Goal: Task Accomplishment & Management: Use online tool/utility

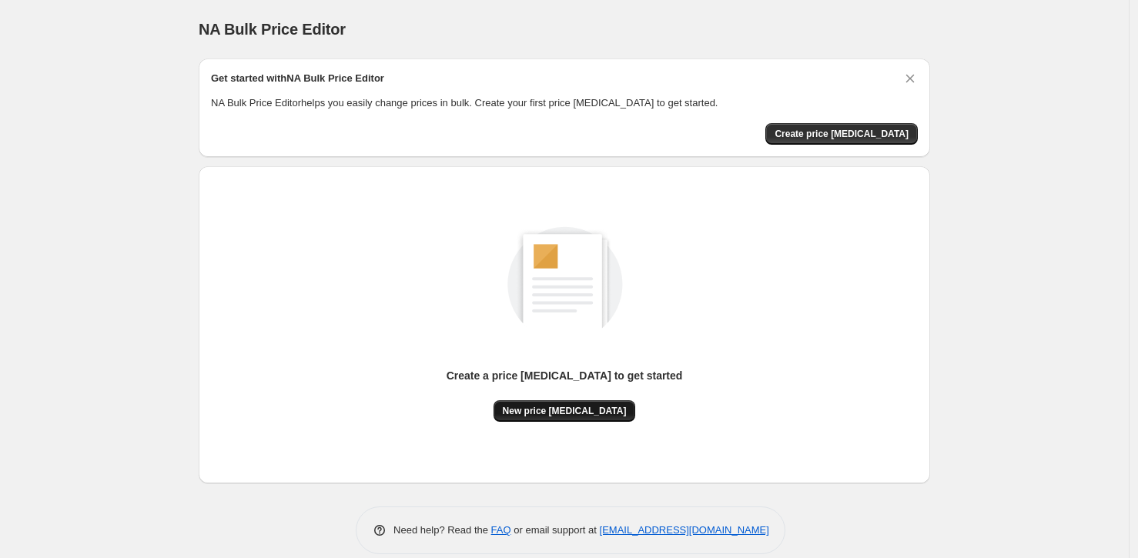
click at [561, 413] on span "New price [MEDICAL_DATA]" at bounding box center [565, 411] width 124 height 12
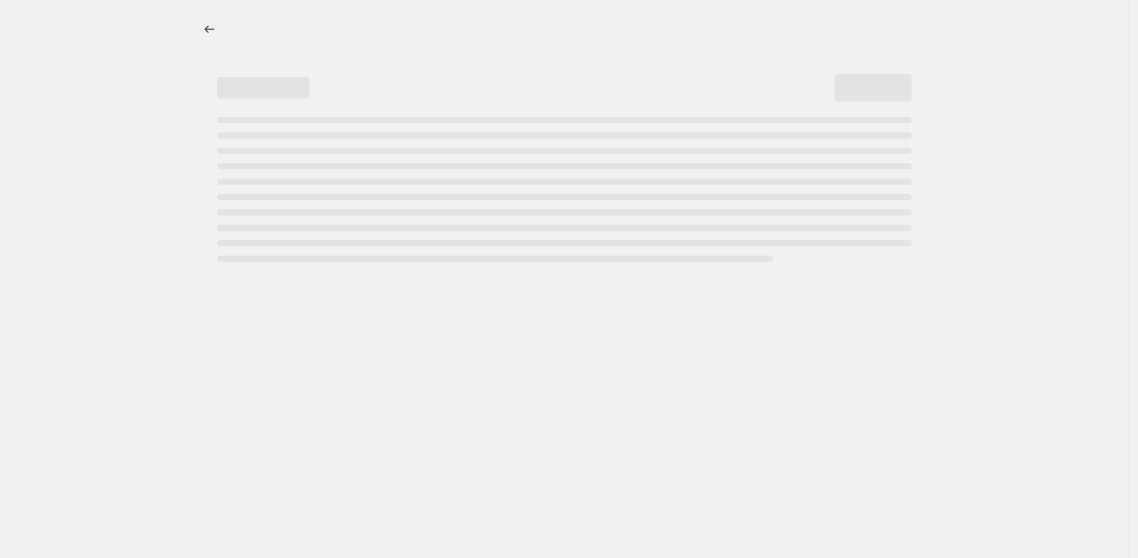
select select "percentage"
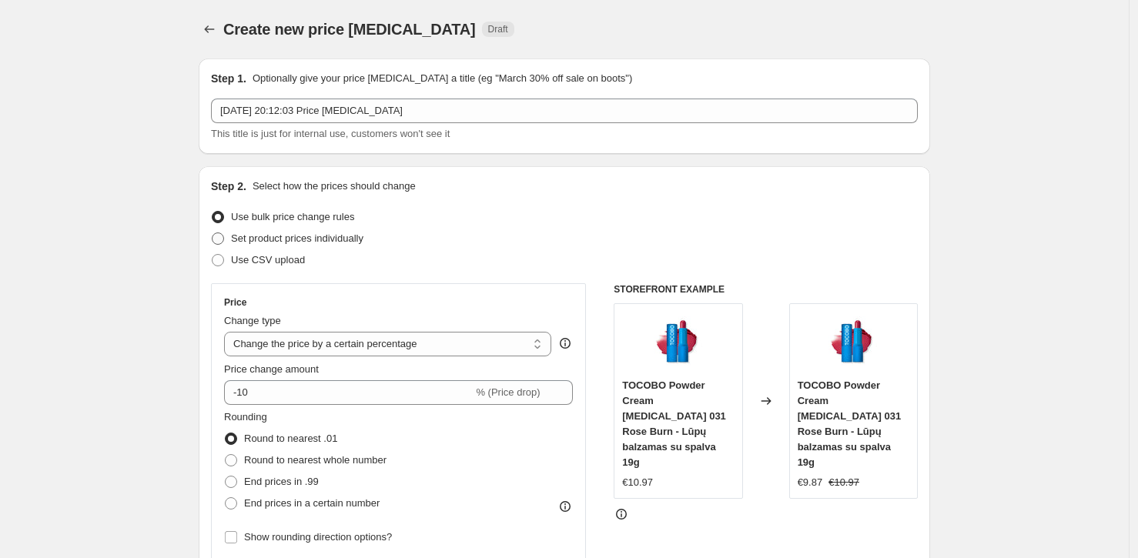
click at [277, 241] on span "Set product prices individually" at bounding box center [297, 239] width 132 height 12
click at [213, 233] on input "Set product prices individually" at bounding box center [212, 233] width 1 height 1
radio input "true"
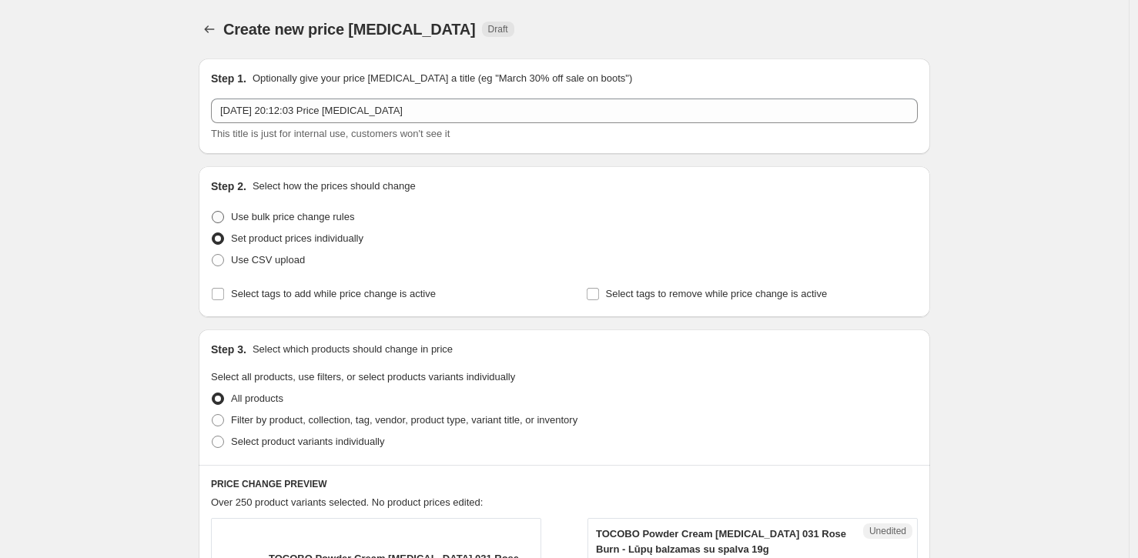
click at [287, 224] on span "Use bulk price change rules" at bounding box center [292, 216] width 123 height 15
click at [213, 212] on input "Use bulk price change rules" at bounding box center [212, 211] width 1 height 1
radio input "true"
select select "percentage"
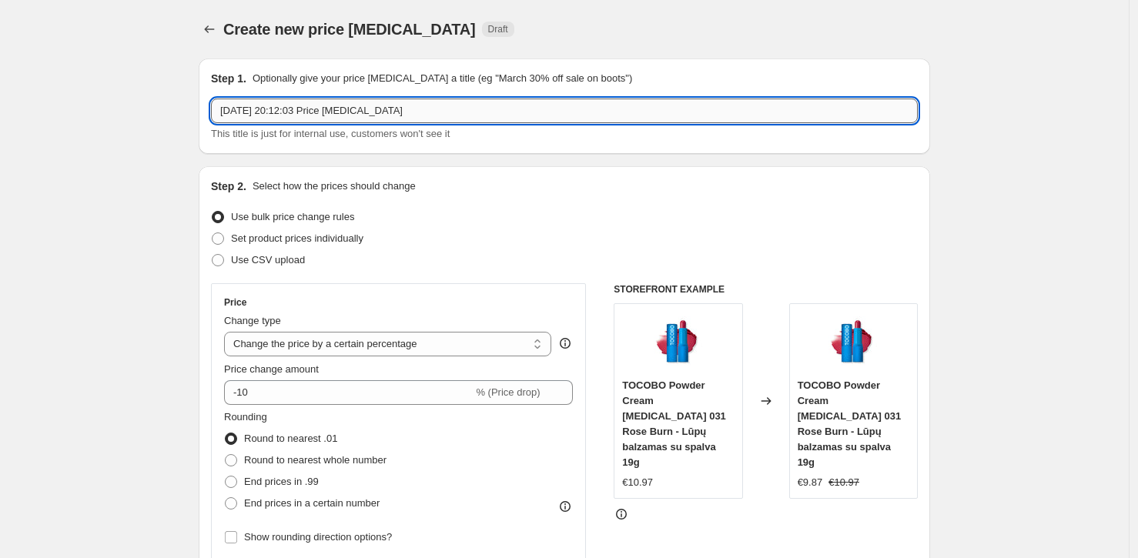
click at [360, 119] on input "12 Oct 2025, 20:12:03 Price change job" at bounding box center [564, 111] width 707 height 25
click at [283, 339] on select "Change the price to a certain amount Change the price by a certain amount Chang…" at bounding box center [387, 344] width 327 height 25
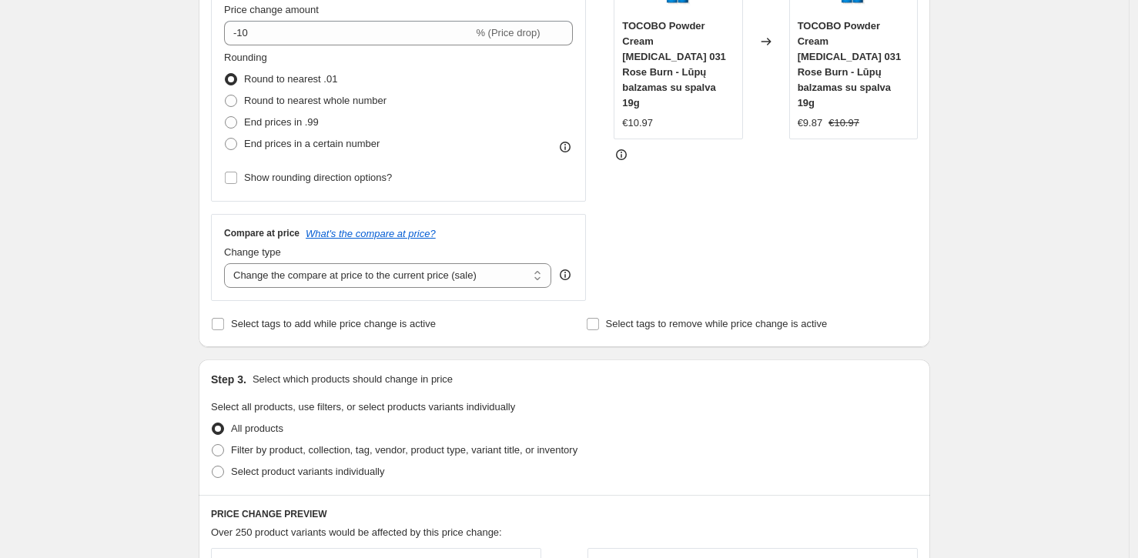
scroll to position [379, 0]
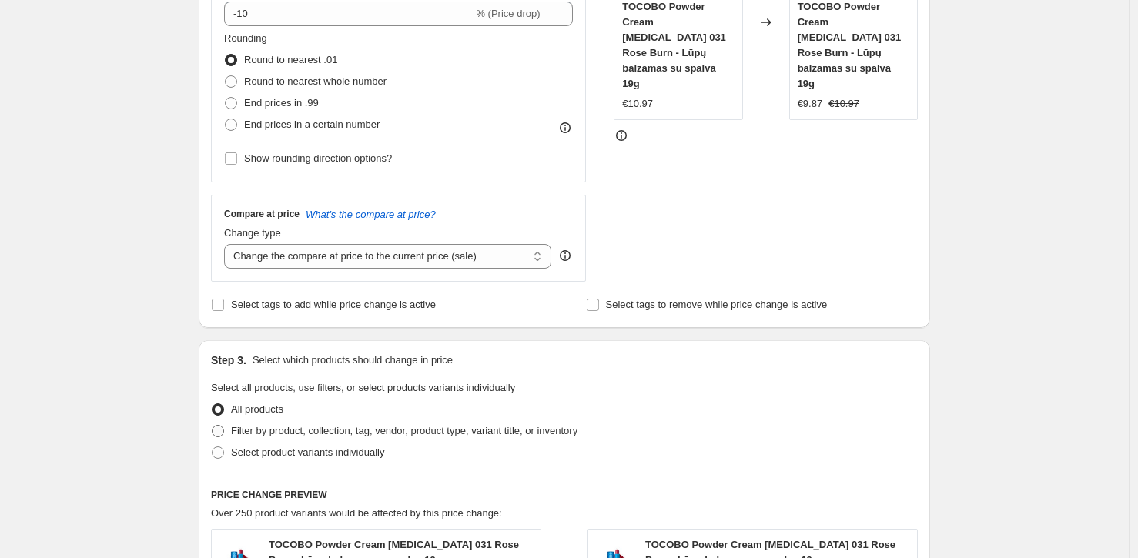
click at [223, 430] on span at bounding box center [218, 431] width 12 height 12
click at [213, 426] on input "Filter by product, collection, tag, vendor, product type, variant title, or inv…" at bounding box center [212, 425] width 1 height 1
radio input "true"
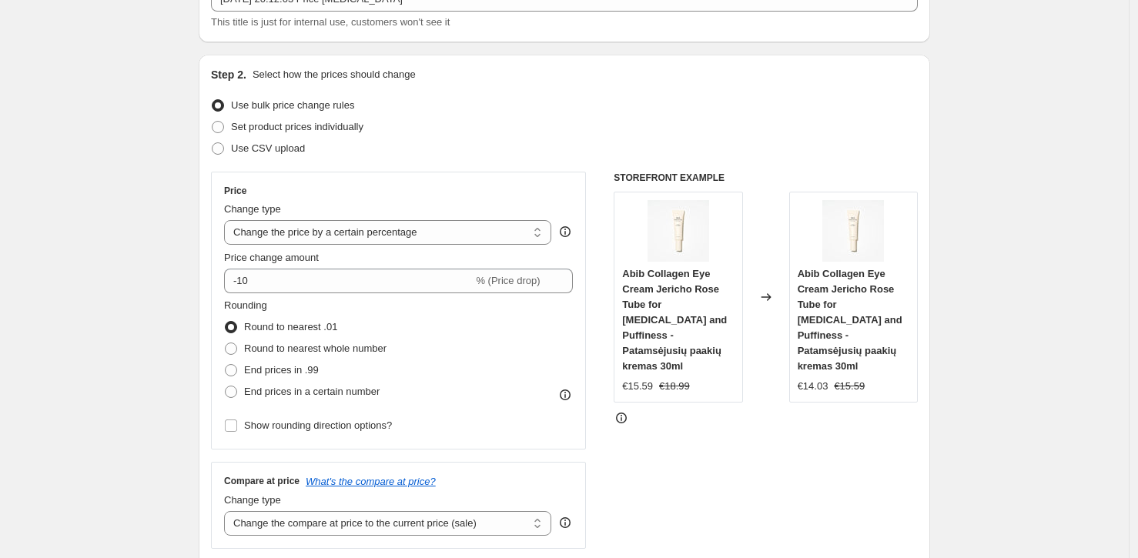
scroll to position [0, 0]
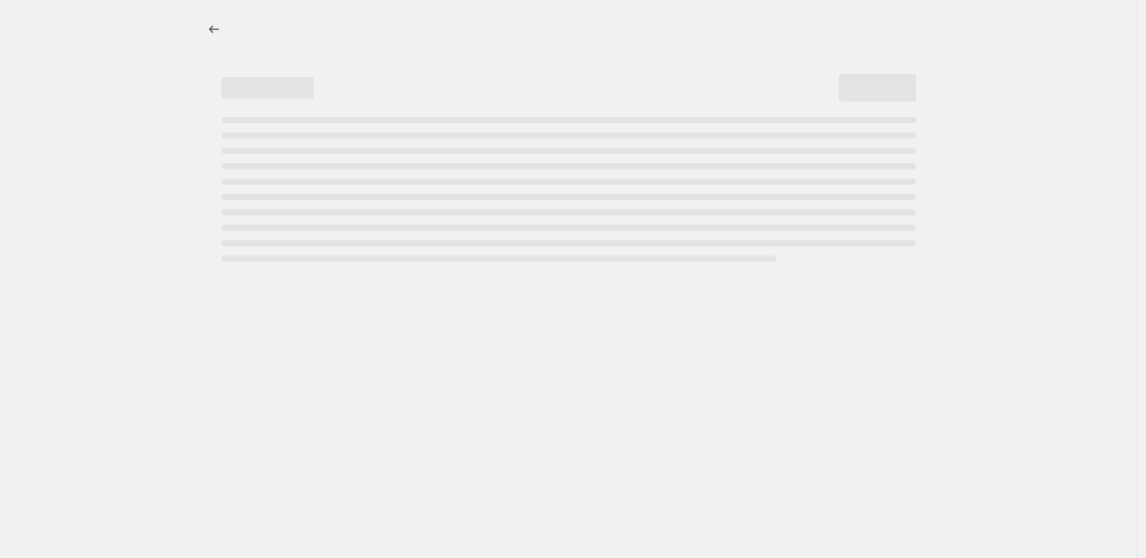
select select "percentage"
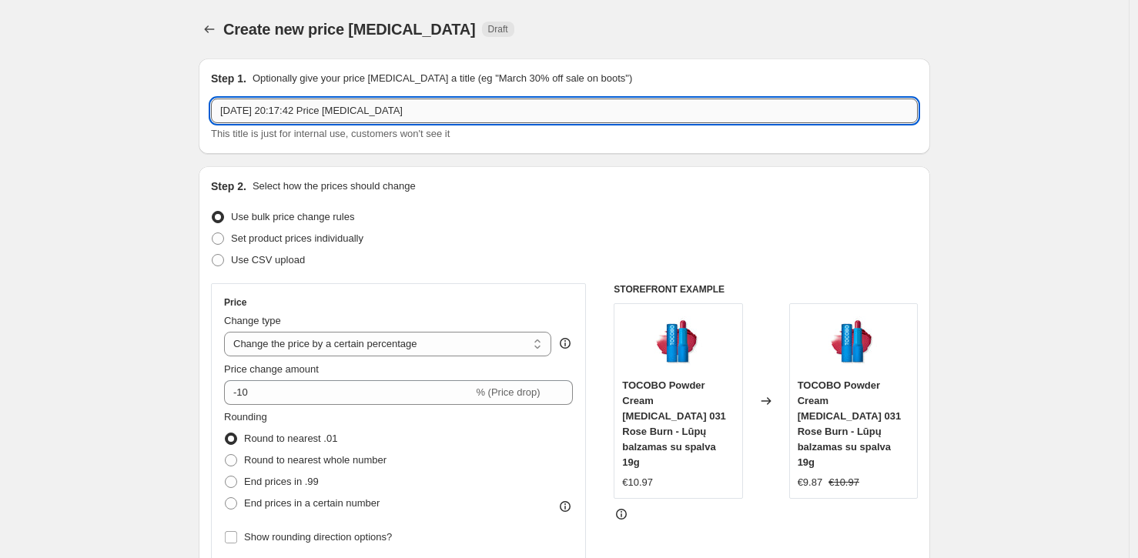
click at [360, 109] on input "12 Oct 2025, 20:17:42 Price change job" at bounding box center [564, 111] width 707 height 25
drag, startPoint x: 430, startPoint y: 115, endPoint x: 329, endPoint y: 111, distance: 101.7
click at [329, 111] on input "12 Oct 2025, 20:17:42 Price change job" at bounding box center [564, 111] width 707 height 25
type input "[DATE] 20:17:42 haloween -30off"
click at [269, 347] on select "Change the price to a certain amount Change the price by a certain amount Chang…" at bounding box center [387, 344] width 327 height 25
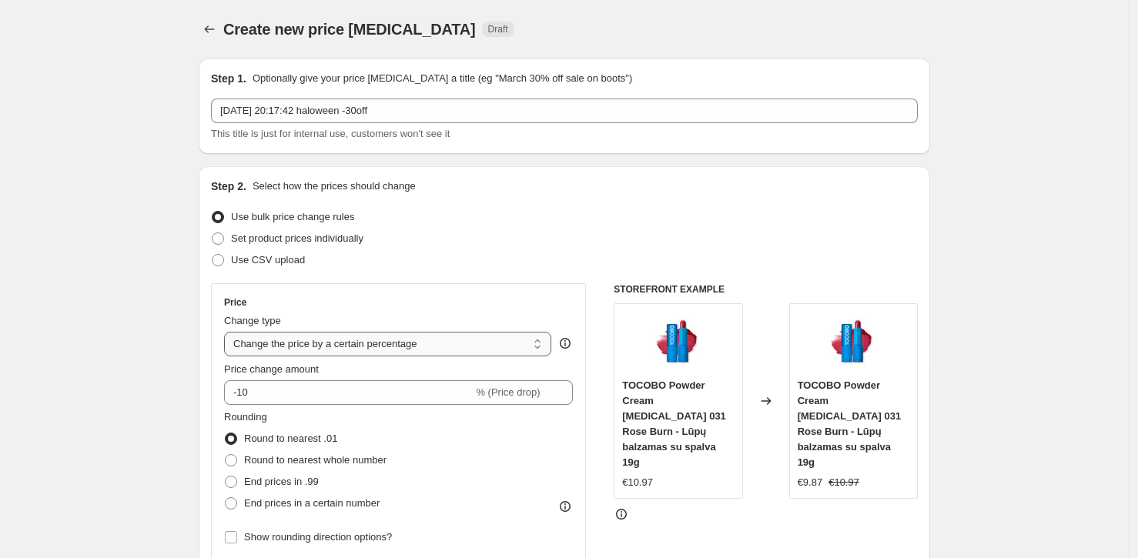
select select "no_change"
click at [228, 332] on select "Change the price to a certain amount Change the price by a certain amount Chang…" at bounding box center [387, 344] width 327 height 25
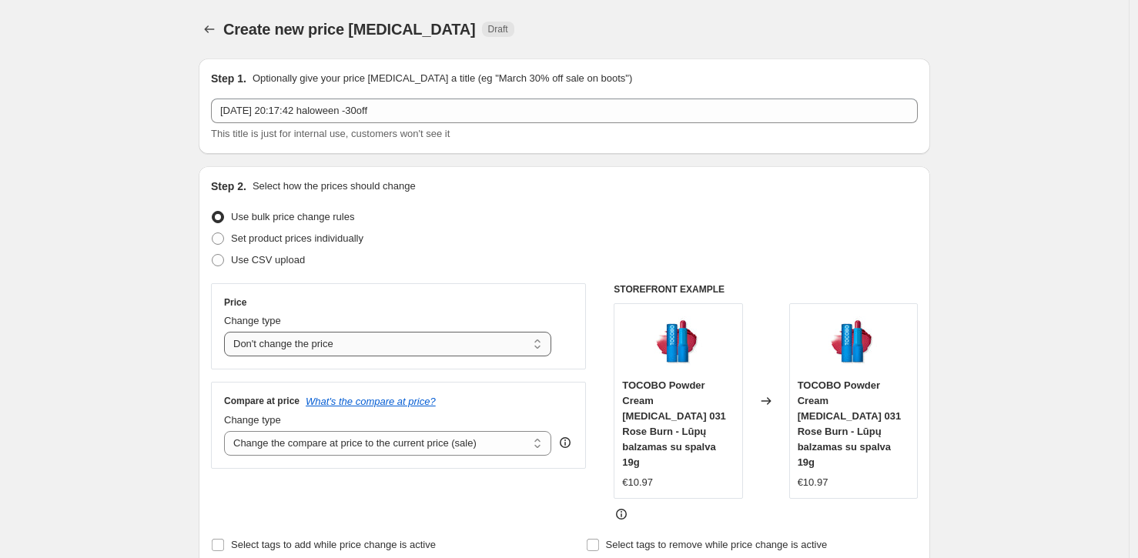
click at [371, 350] on select "Change the price to a certain amount Change the price by a certain amount Chang…" at bounding box center [387, 344] width 327 height 25
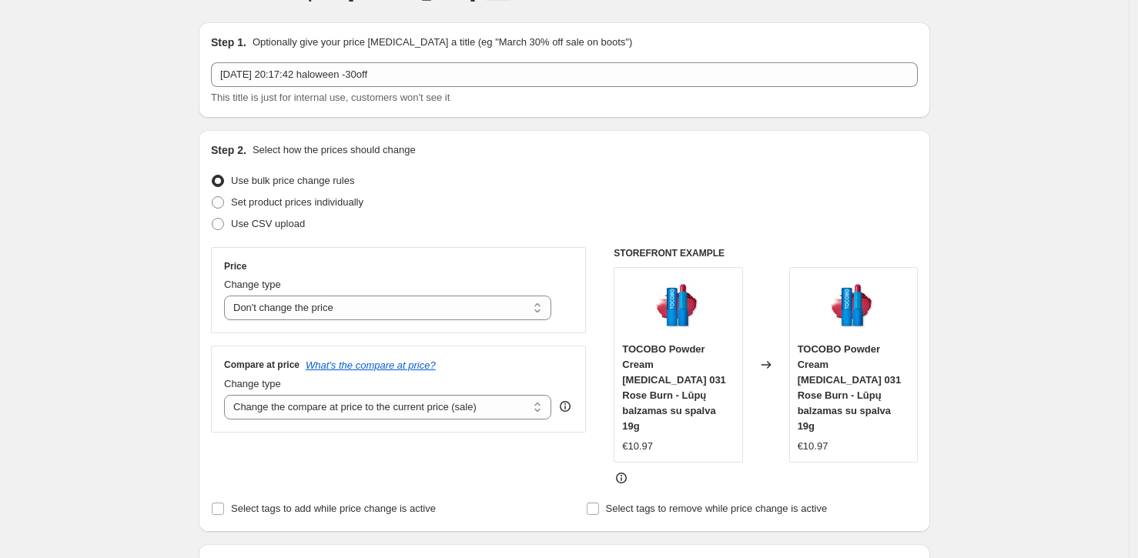
scroll to position [54, 0]
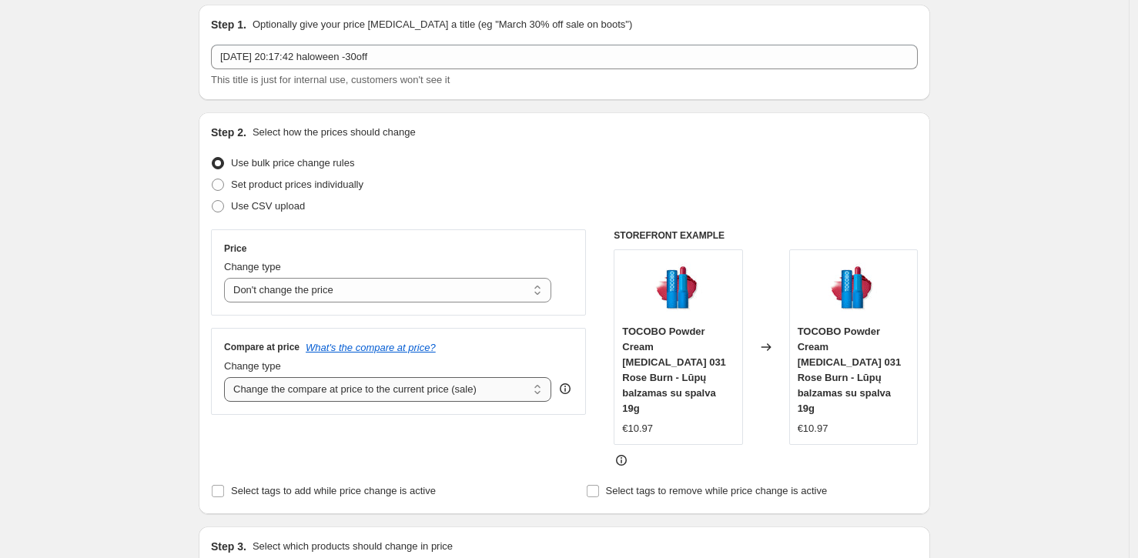
click at [325, 389] on select "Change the compare at price to the current price (sale) Change the compare at p…" at bounding box center [387, 389] width 327 height 25
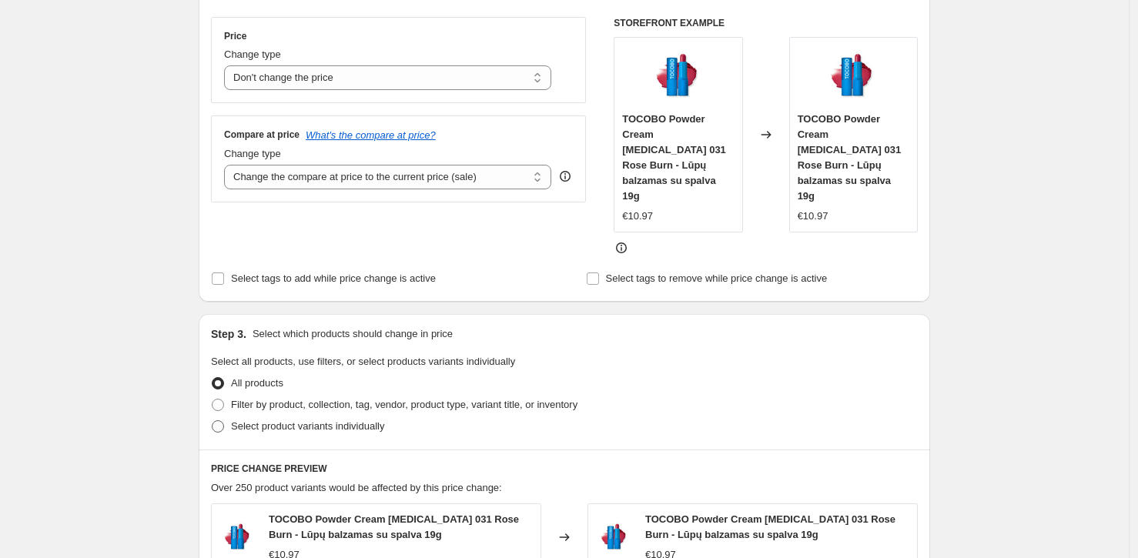
scroll to position [268, 0]
click at [310, 271] on span "Select tags to add while price change is active" at bounding box center [333, 277] width 205 height 12
click at [224, 271] on input "Select tags to add while price change is active" at bounding box center [218, 277] width 12 height 12
checkbox input "true"
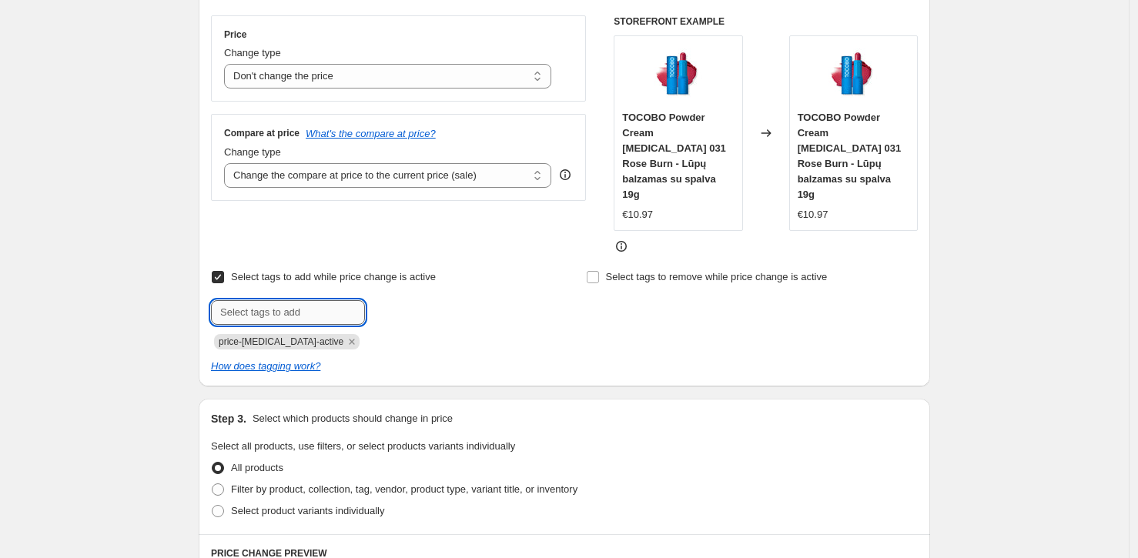
click at [302, 300] on input "text" at bounding box center [288, 312] width 154 height 25
click at [346, 300] on input "text" at bounding box center [288, 312] width 154 height 25
type input "Helovynas"
click at [436, 306] on span "Helovynas" at bounding box center [422, 311] width 46 height 11
click at [350, 340] on icon "Remove price-change-job-active" at bounding box center [352, 342] width 5 height 5
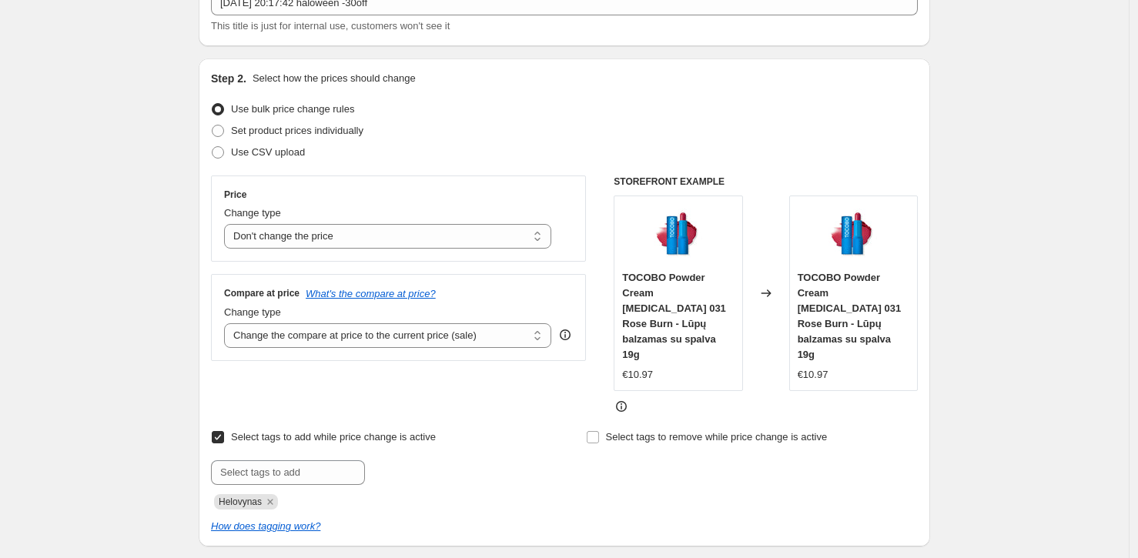
scroll to position [107, 0]
click at [588, 97] on div "Step 2. Select how the prices should change Use bulk price change rules Set pro…" at bounding box center [564, 304] width 707 height 464
click at [444, 236] on select "Change the price to a certain amount Change the price by a certain amount Chang…" at bounding box center [387, 237] width 327 height 25
click at [494, 240] on select "Change the price to a certain amount Change the price by a certain amount Chang…" at bounding box center [387, 237] width 327 height 25
click at [276, 343] on select "Change the compare at price to the current price (sale) Change the compare at p…" at bounding box center [387, 336] width 327 height 25
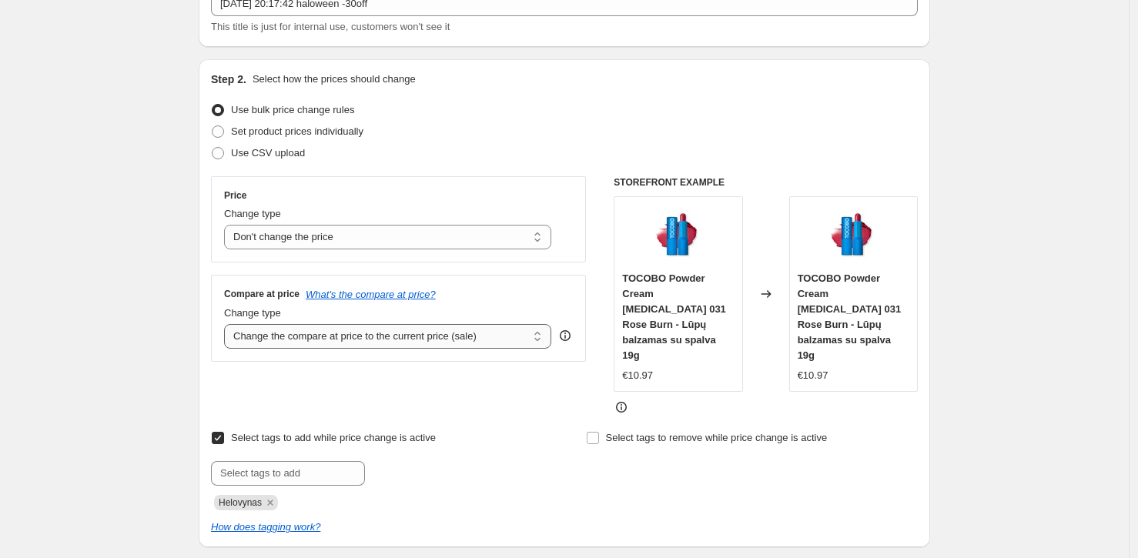
click at [301, 337] on select "Change the compare at price to the current price (sale) Change the compare at p…" at bounding box center [387, 336] width 327 height 25
click at [378, 233] on select "Change the price to a certain amount Change the price by a certain amount Chang…" at bounding box center [387, 237] width 327 height 25
select select "percentage"
click at [228, 225] on select "Change the price to a certain amount Change the price by a certain amount Chang…" at bounding box center [387, 237] width 327 height 25
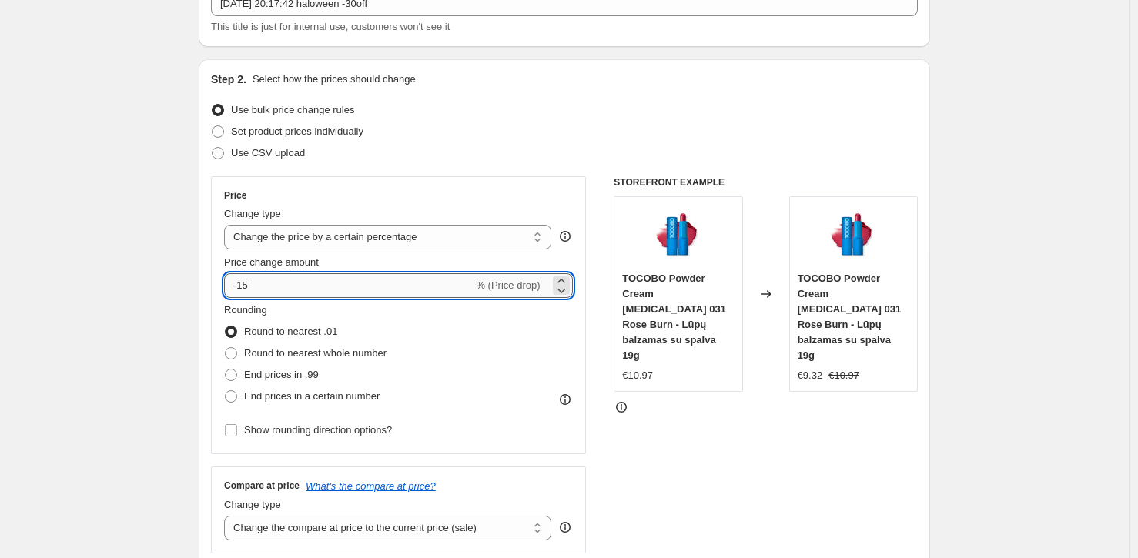
drag, startPoint x: 281, startPoint y: 286, endPoint x: 243, endPoint y: 286, distance: 37.7
click at [243, 286] on input "-15" at bounding box center [348, 285] width 249 height 25
type input "-30"
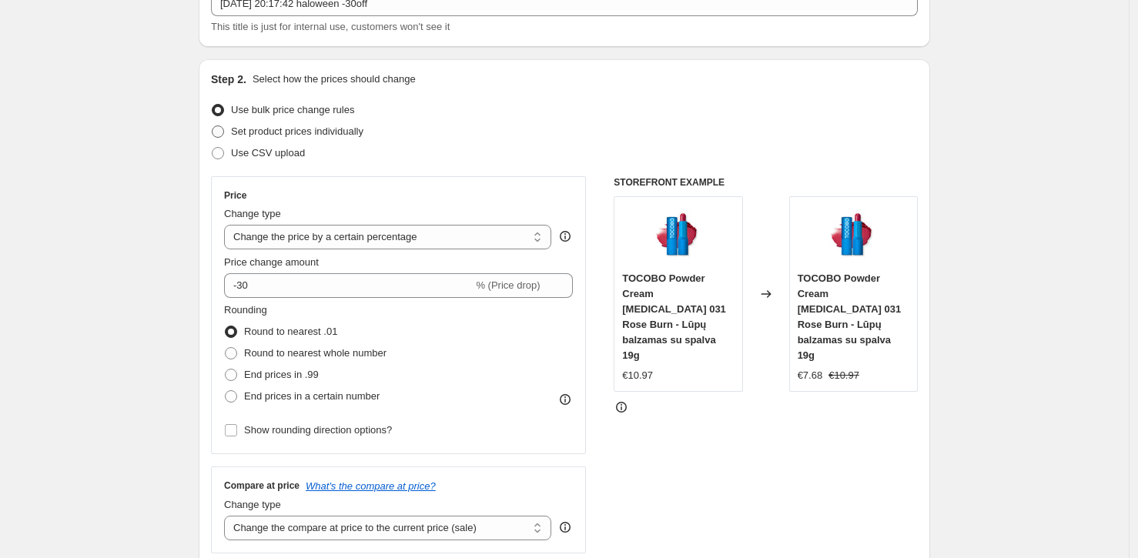
click at [347, 126] on span "Set product prices individually" at bounding box center [297, 132] width 132 height 12
click at [213, 126] on input "Set product prices individually" at bounding box center [212, 126] width 1 height 1
radio input "true"
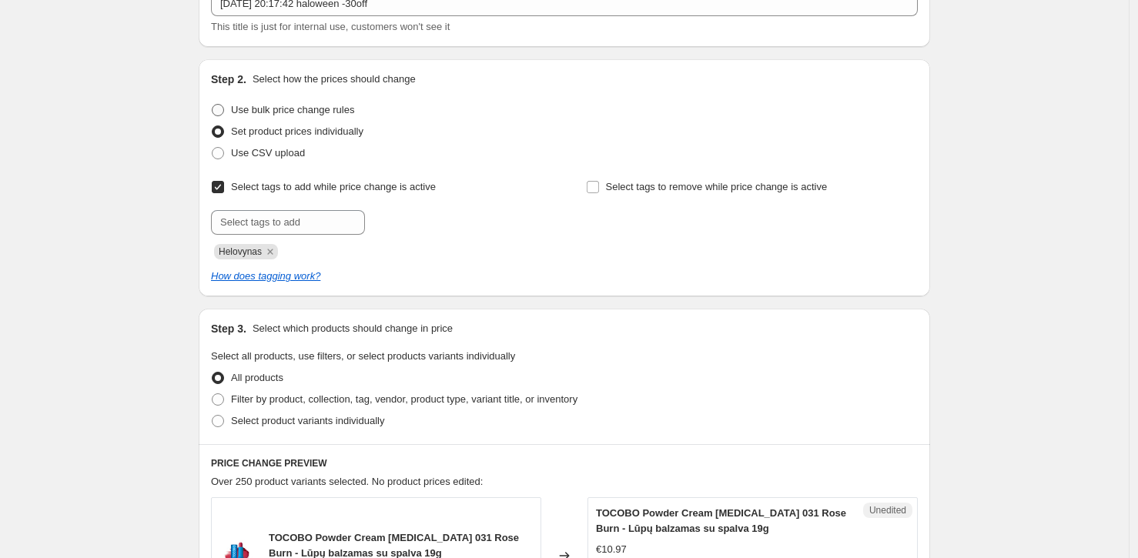
click at [345, 109] on span "Use bulk price change rules" at bounding box center [292, 110] width 123 height 12
click at [213, 105] on input "Use bulk price change rules" at bounding box center [212, 104] width 1 height 1
radio input "true"
select select "percentage"
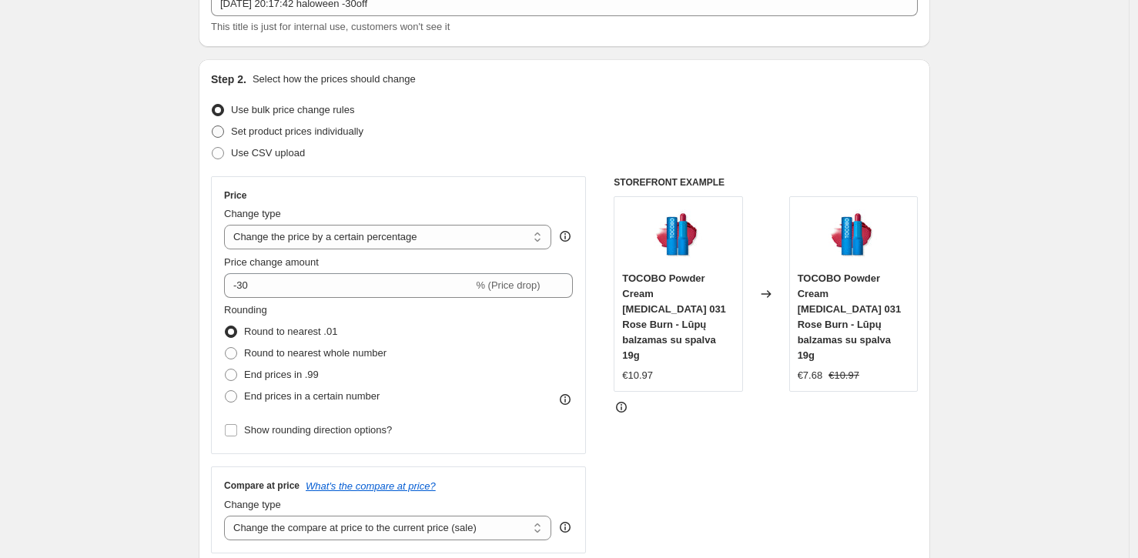
click at [330, 126] on span "Set product prices individually" at bounding box center [297, 132] width 132 height 12
click at [213, 126] on input "Set product prices individually" at bounding box center [212, 126] width 1 height 1
radio input "true"
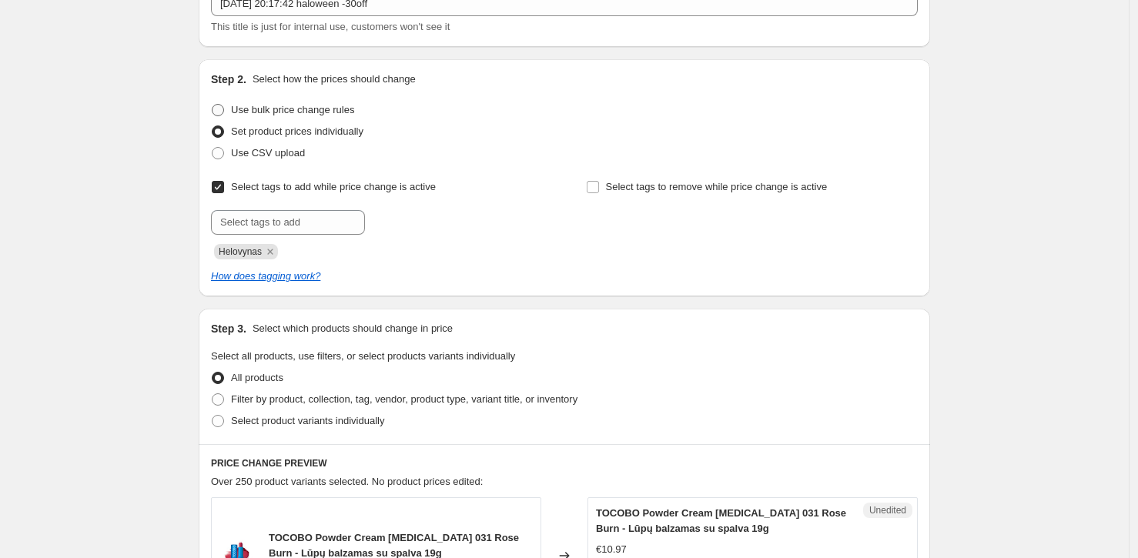
click at [337, 112] on span "Use bulk price change rules" at bounding box center [292, 110] width 123 height 12
click at [213, 105] on input "Use bulk price change rules" at bounding box center [212, 104] width 1 height 1
radio input "true"
select select "percentage"
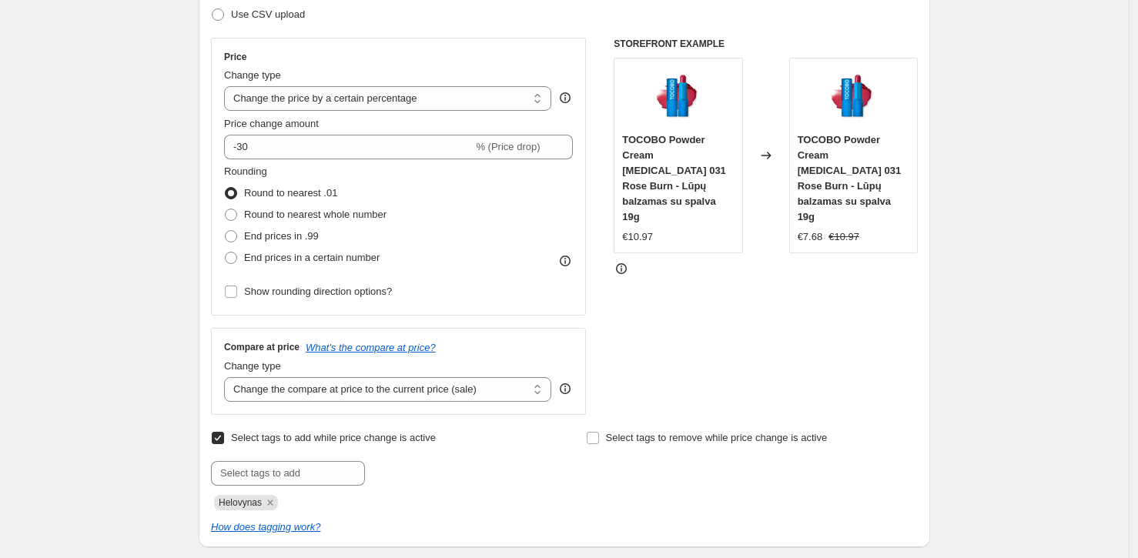
scroll to position [246, 0]
click at [277, 370] on span "Change type" at bounding box center [252, 366] width 57 height 12
click at [277, 377] on select "Change the compare at price to the current price (sale) Change the compare at p…" at bounding box center [387, 389] width 327 height 25
click at [274, 377] on select "Change the compare at price to the current price (sale) Change the compare at p…" at bounding box center [387, 389] width 327 height 25
click at [228, 377] on select "Change the compare at price to the current price (sale) Change the compare at p…" at bounding box center [387, 389] width 327 height 25
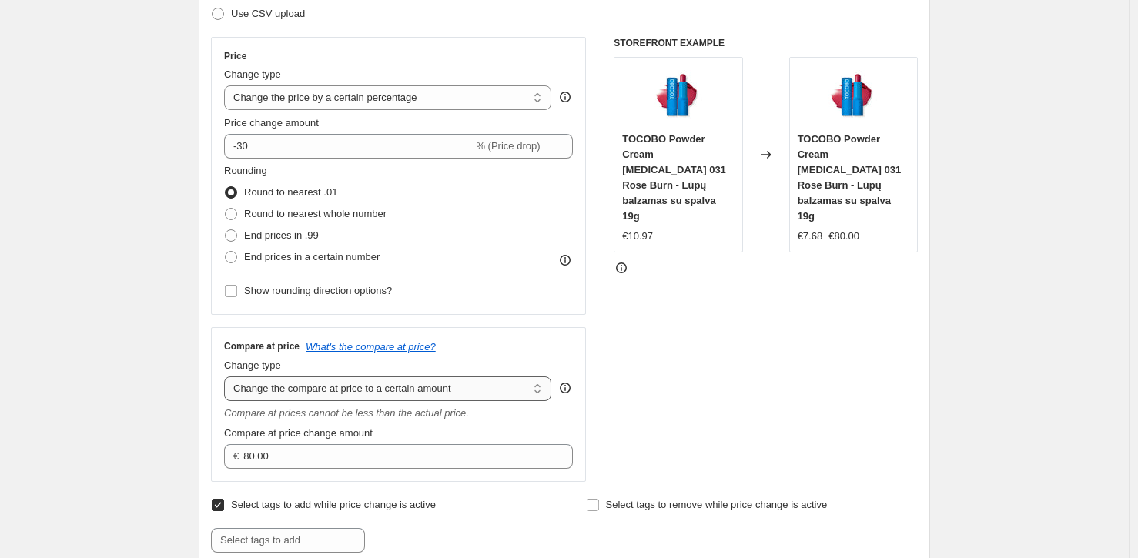
click at [417, 387] on select "Change the compare at price to the current price (sale) Change the compare at p…" at bounding box center [387, 389] width 327 height 25
select select "by"
click at [228, 377] on select "Change the compare at price to the current price (sale) Change the compare at p…" at bounding box center [387, 389] width 327 height 25
type input "-10.00"
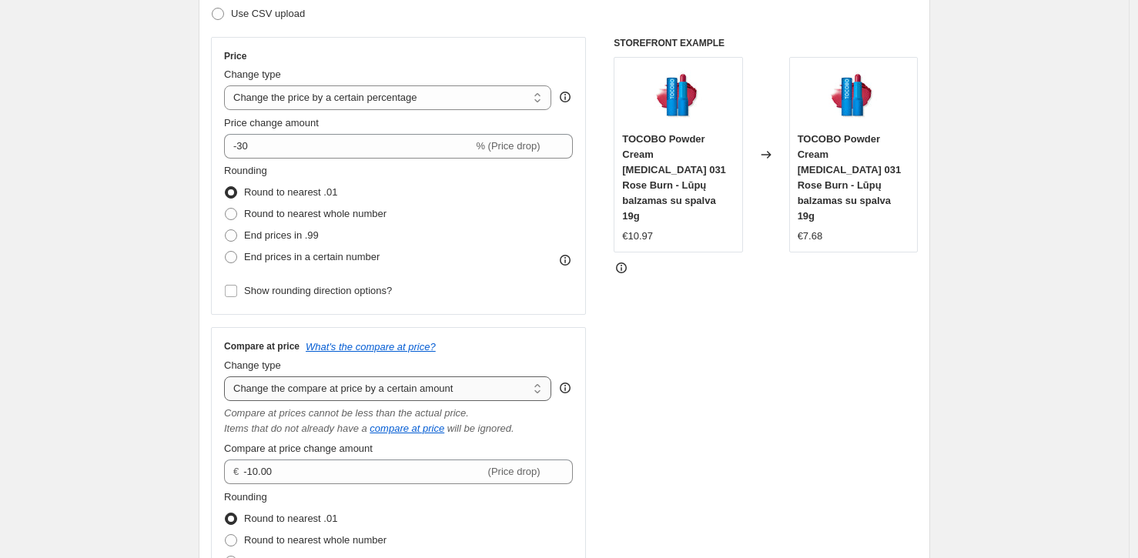
click at [408, 385] on select "Change the compare at price to the current price (sale) Change the compare at p…" at bounding box center [387, 389] width 327 height 25
select select "percentage"
click at [228, 377] on select "Change the compare at price to the current price (sale) Change the compare at p…" at bounding box center [387, 389] width 327 height 25
type input "-15"
click at [410, 391] on select "Change the compare at price to the current price (sale) Change the compare at p…" at bounding box center [387, 389] width 327 height 25
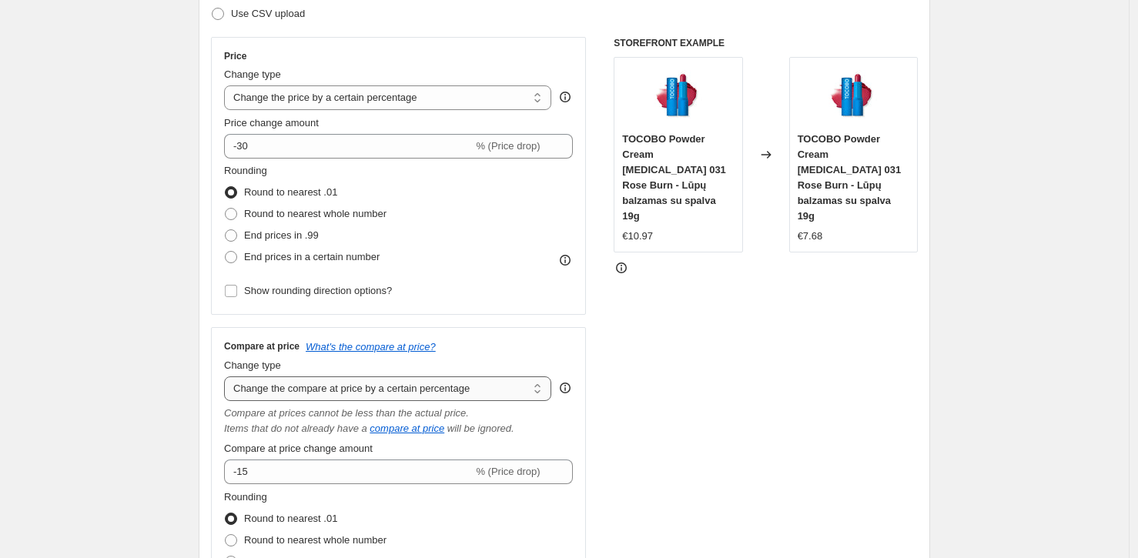
select select "bp"
click at [228, 377] on select "Change the compare at price to the current price (sale) Change the compare at p…" at bounding box center [387, 389] width 327 height 25
type input "12.00"
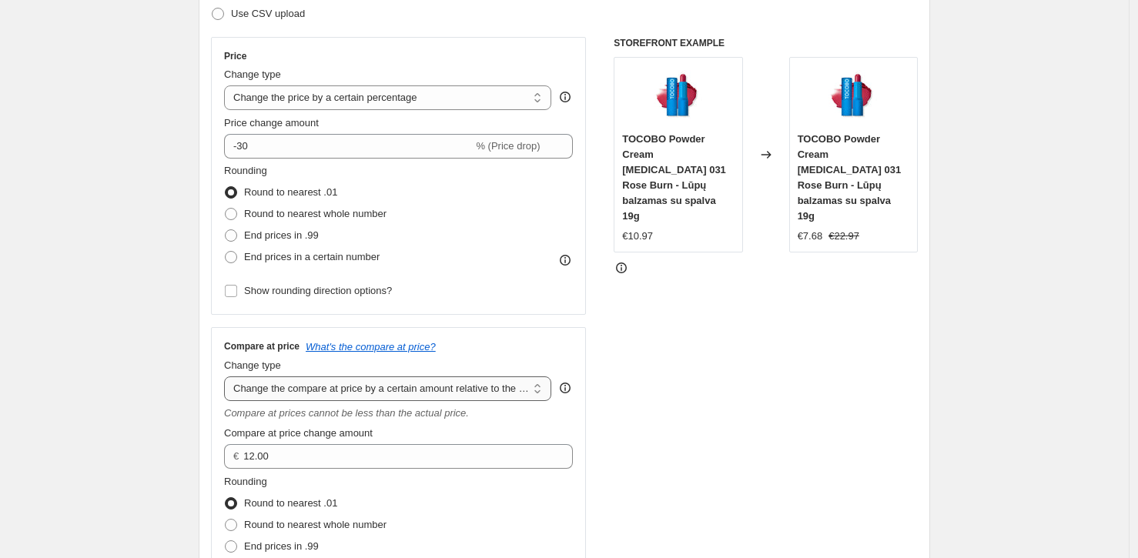
click at [416, 387] on select "Change the compare at price to the current price (sale) Change the compare at p…" at bounding box center [387, 389] width 327 height 25
select select "pp"
click at [228, 377] on select "Change the compare at price to the current price (sale) Change the compare at p…" at bounding box center [387, 389] width 327 height 25
type input "20"
click at [408, 387] on select "Change the compare at price to the current price (sale) Change the compare at p…" at bounding box center [387, 389] width 327 height 25
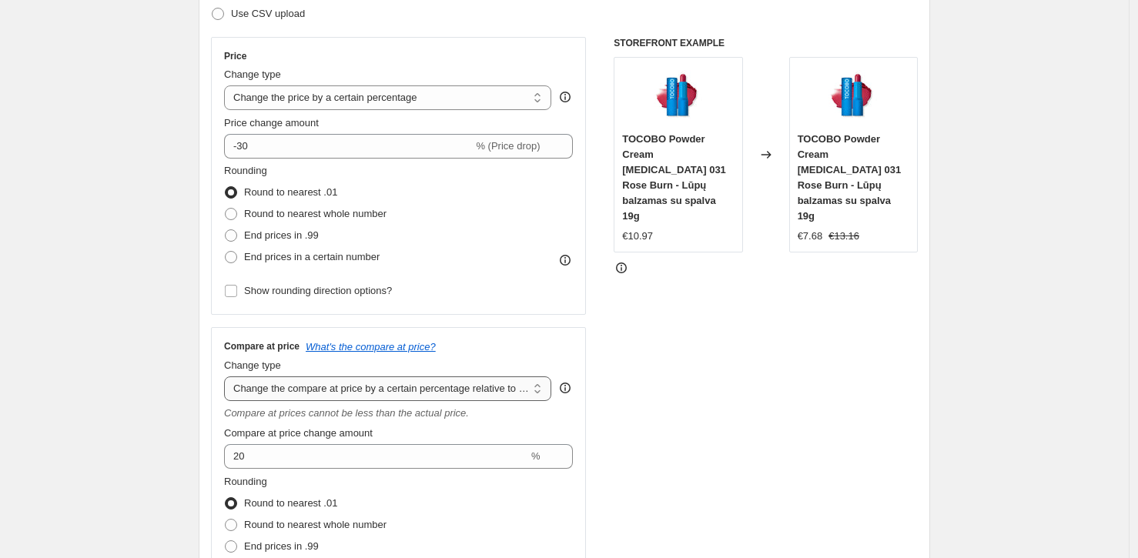
click at [228, 377] on select "Change the compare at price to the current price (sale) Change the compare at p…" at bounding box center [387, 389] width 327 height 25
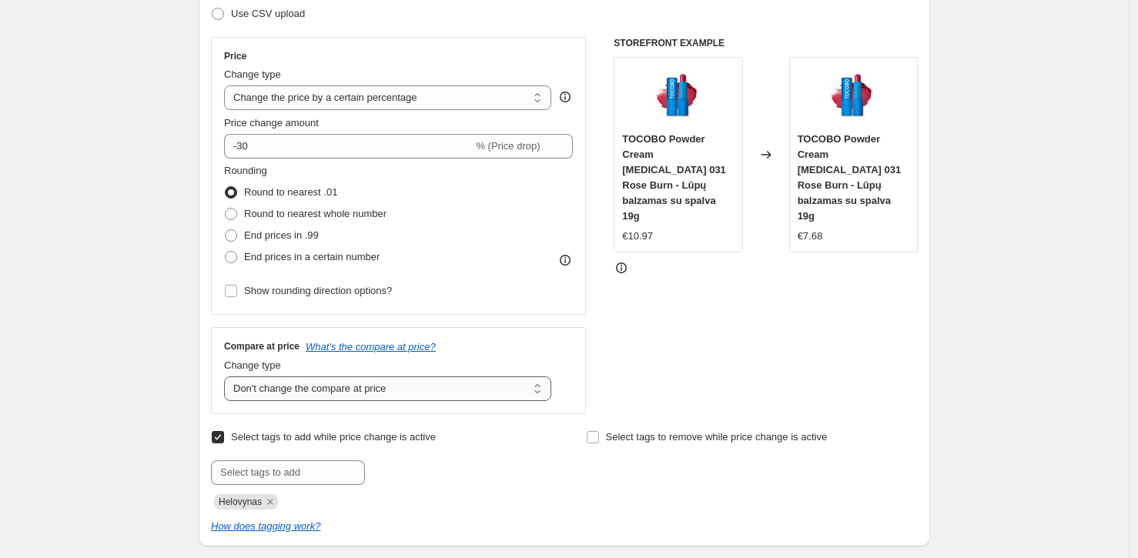
click at [394, 389] on select "Change the compare at price to the current price (sale) Change the compare at p…" at bounding box center [387, 389] width 327 height 25
select select "ep"
click at [228, 377] on select "Change the compare at price to the current price (sale) Change the compare at p…" at bounding box center [387, 389] width 327 height 25
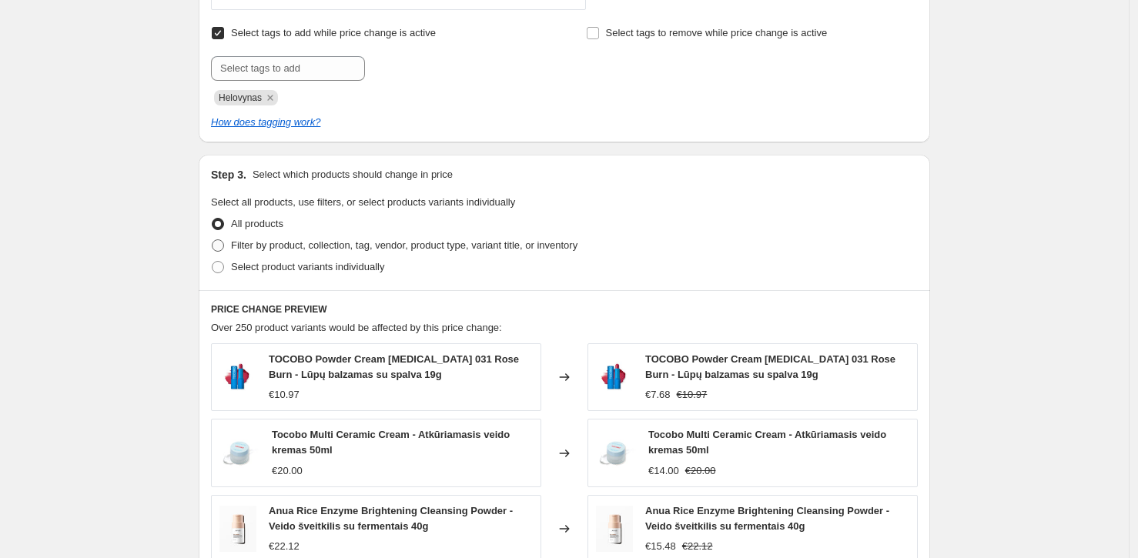
scroll to position [654, 0]
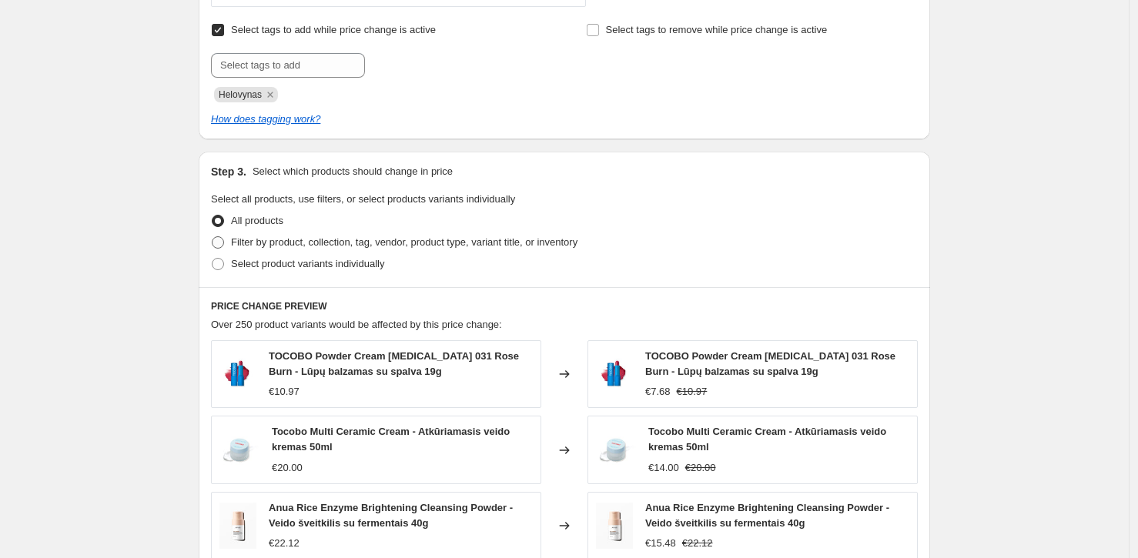
click at [312, 246] on span "Filter by product, collection, tag, vendor, product type, variant title, or inv…" at bounding box center [404, 242] width 346 height 12
click at [213, 237] on input "Filter by product, collection, tag, vendor, product type, variant title, or inv…" at bounding box center [212, 236] width 1 height 1
radio input "true"
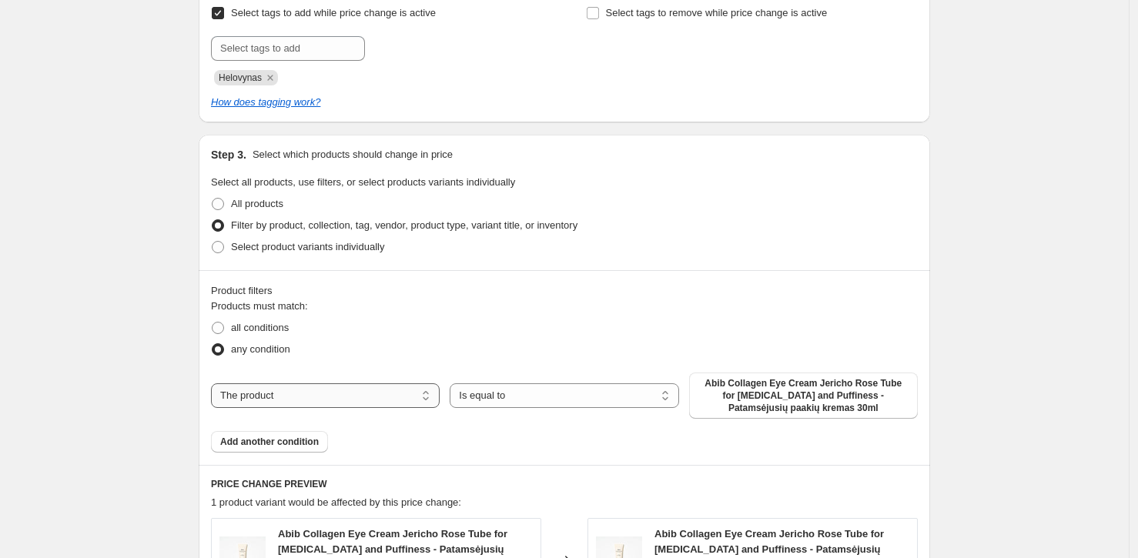
scroll to position [671, 0]
click at [270, 326] on span "all conditions" at bounding box center [260, 327] width 58 height 12
click at [213, 322] on input "all conditions" at bounding box center [212, 321] width 1 height 1
radio input "true"
click at [356, 383] on select "The product The product's collection The product's tag The product's vendor The…" at bounding box center [325, 395] width 229 height 25
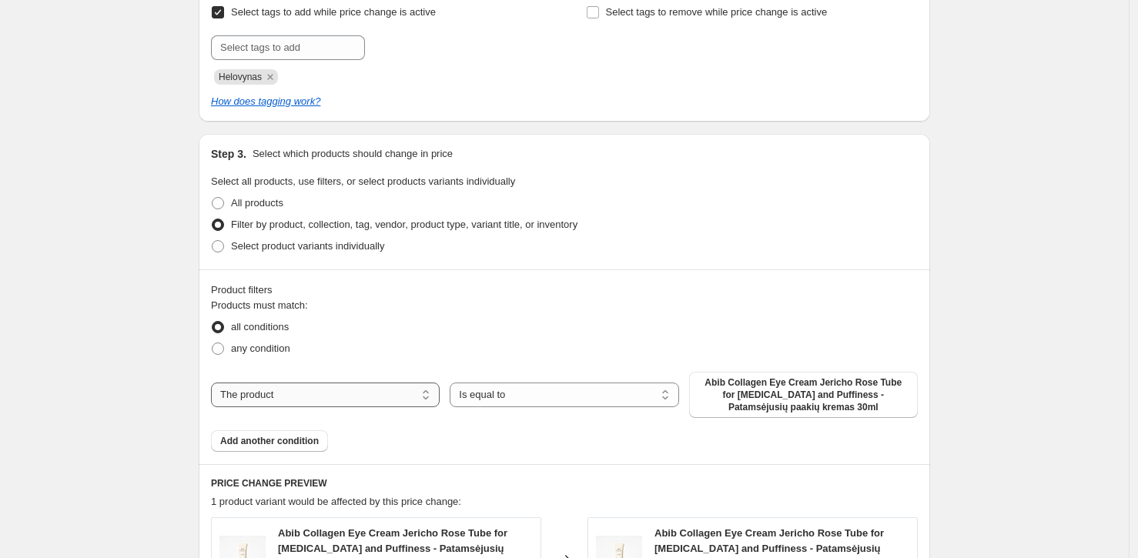
select select "collection"
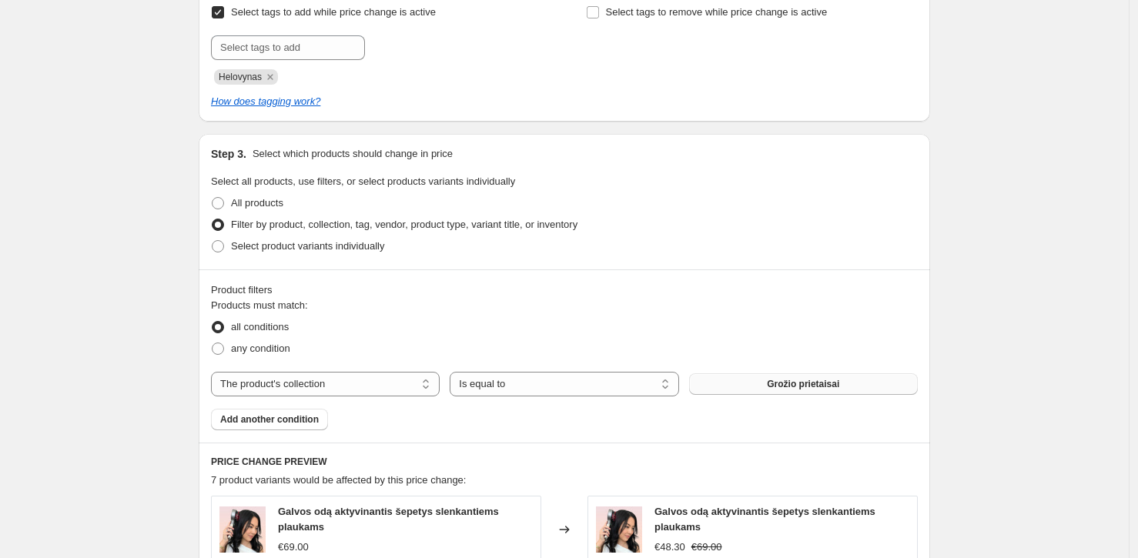
click at [780, 386] on span "Grožio prietaisai" at bounding box center [803, 384] width 72 height 12
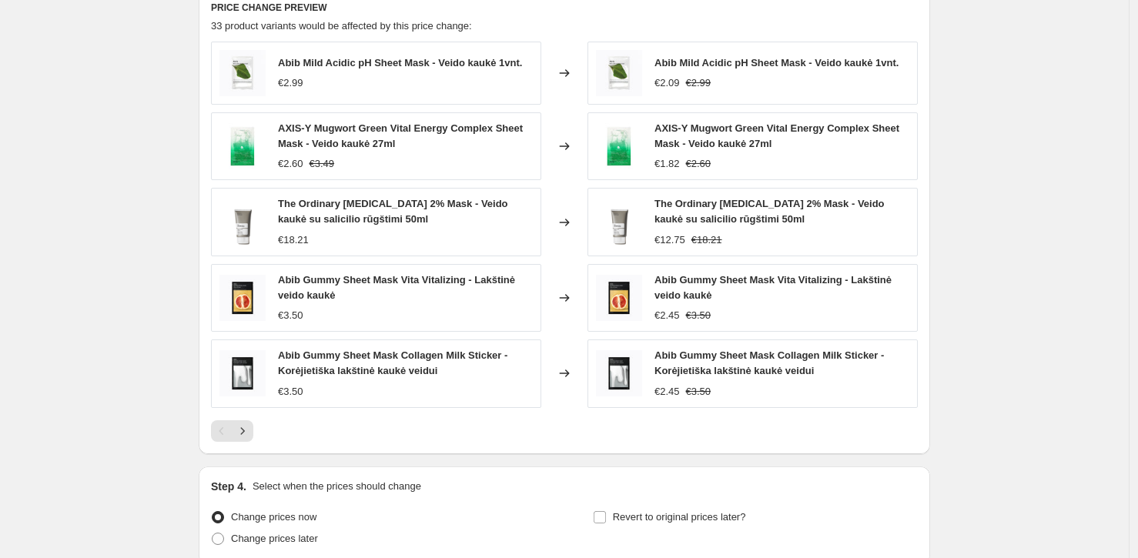
scroll to position [1126, 0]
click at [239, 431] on icon "Next" at bounding box center [242, 430] width 15 height 15
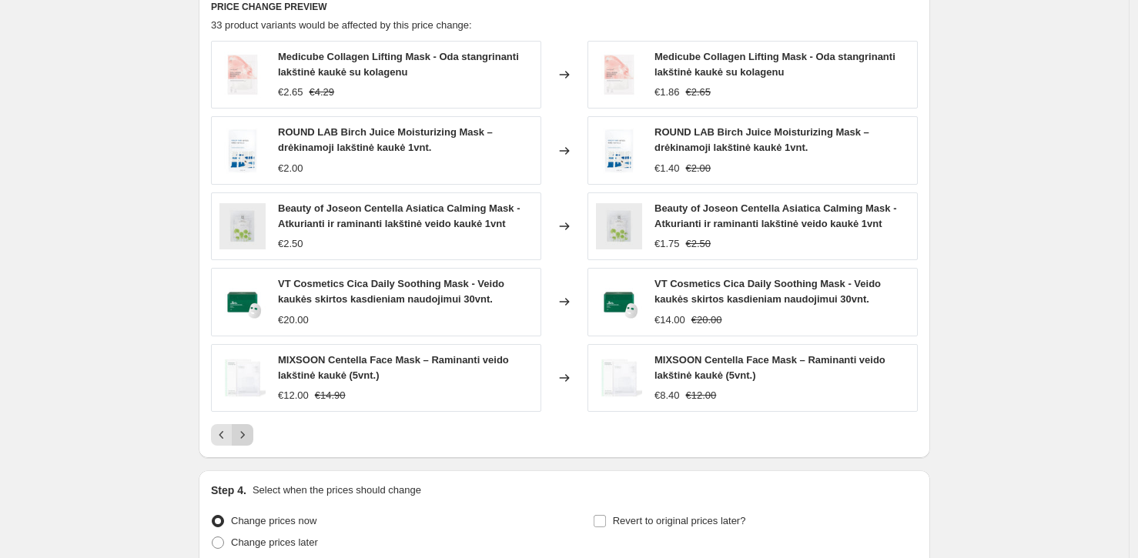
click at [250, 437] on icon "Next" at bounding box center [242, 434] width 15 height 15
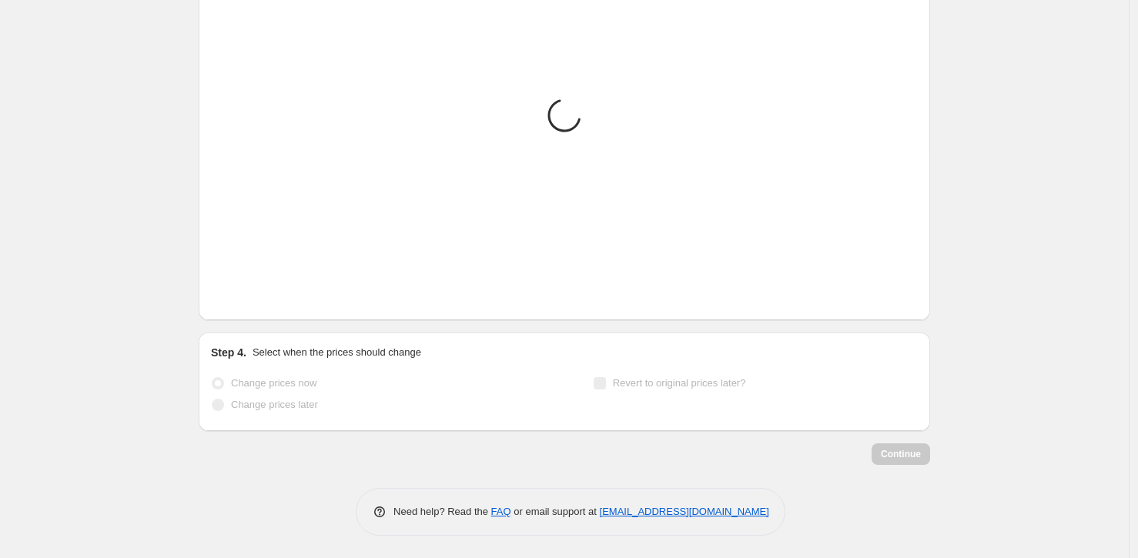
scroll to position [1240, 0]
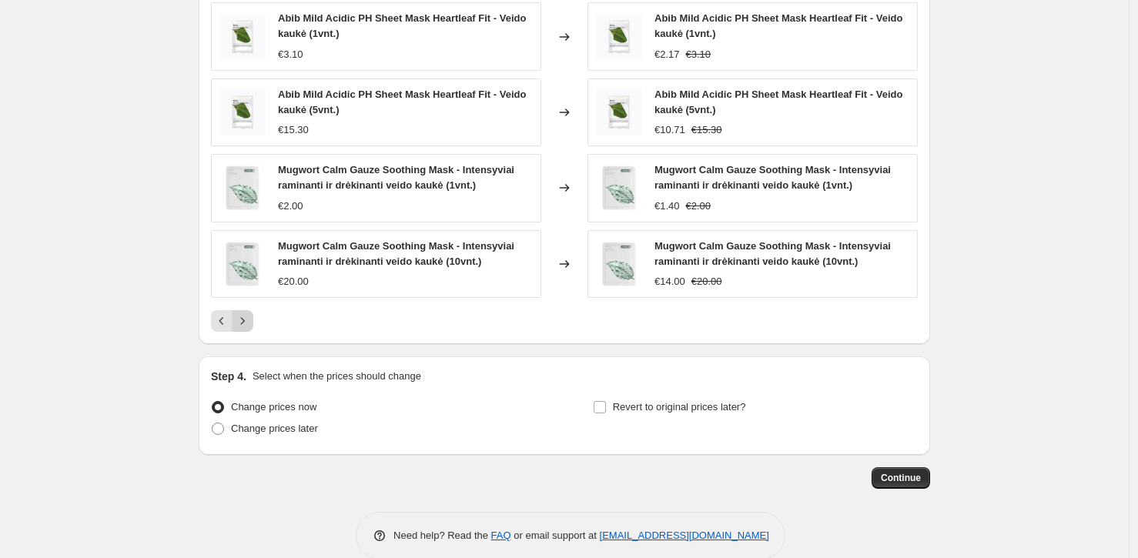
click at [249, 318] on icon "Next" at bounding box center [242, 320] width 15 height 15
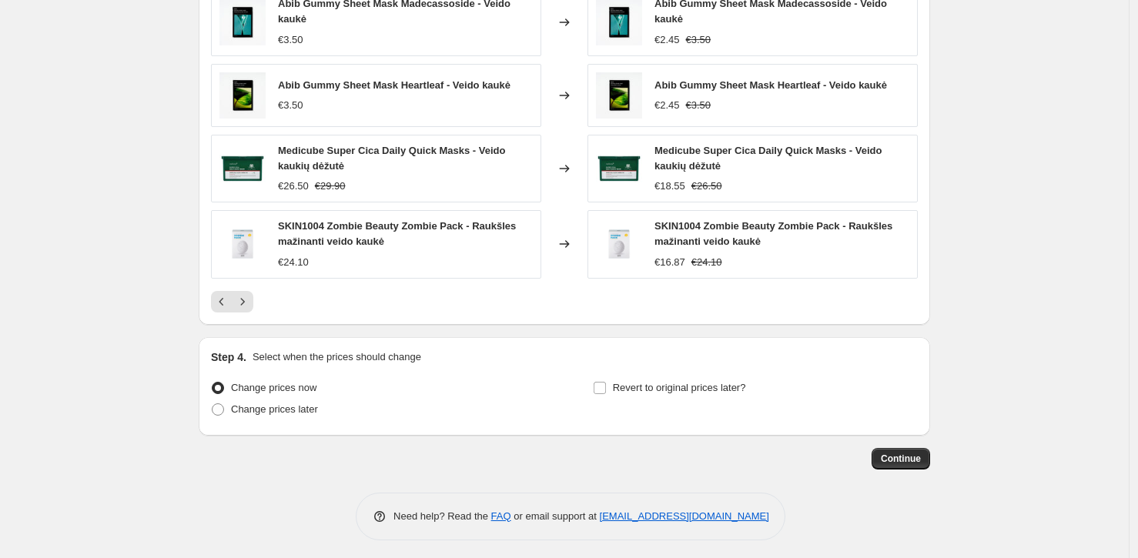
scroll to position [1260, 0]
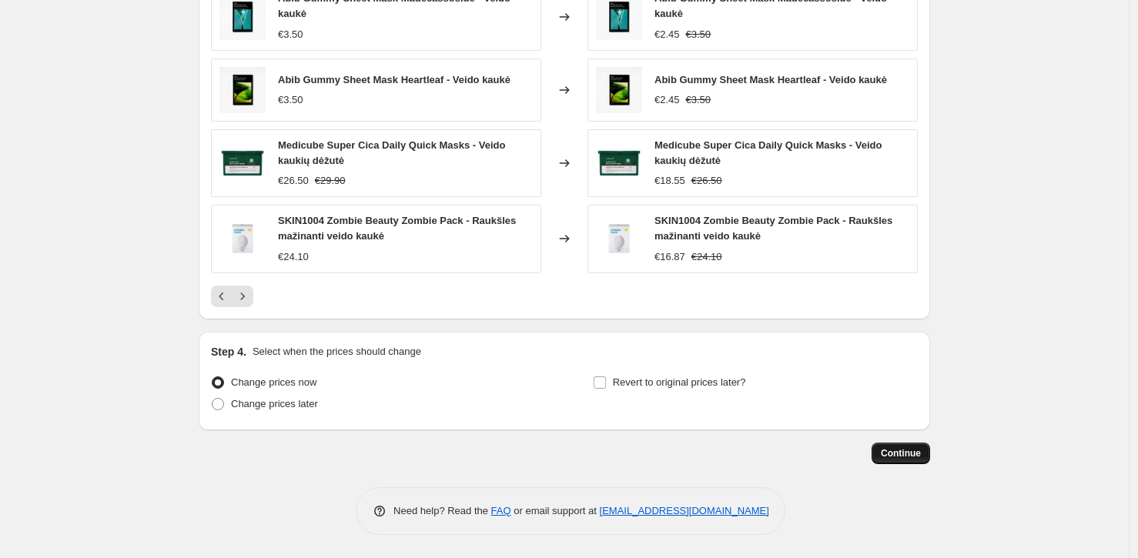
click at [921, 460] on button "Continue" at bounding box center [901, 454] width 59 height 22
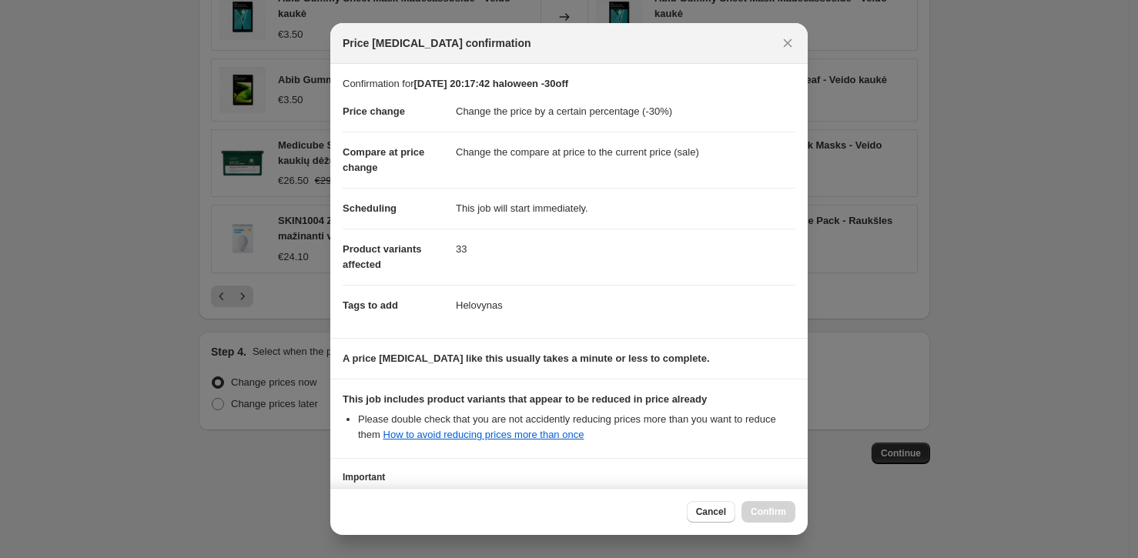
click at [475, 304] on dd "Helovynas" at bounding box center [626, 305] width 340 height 41
copy dd "Helovynas"
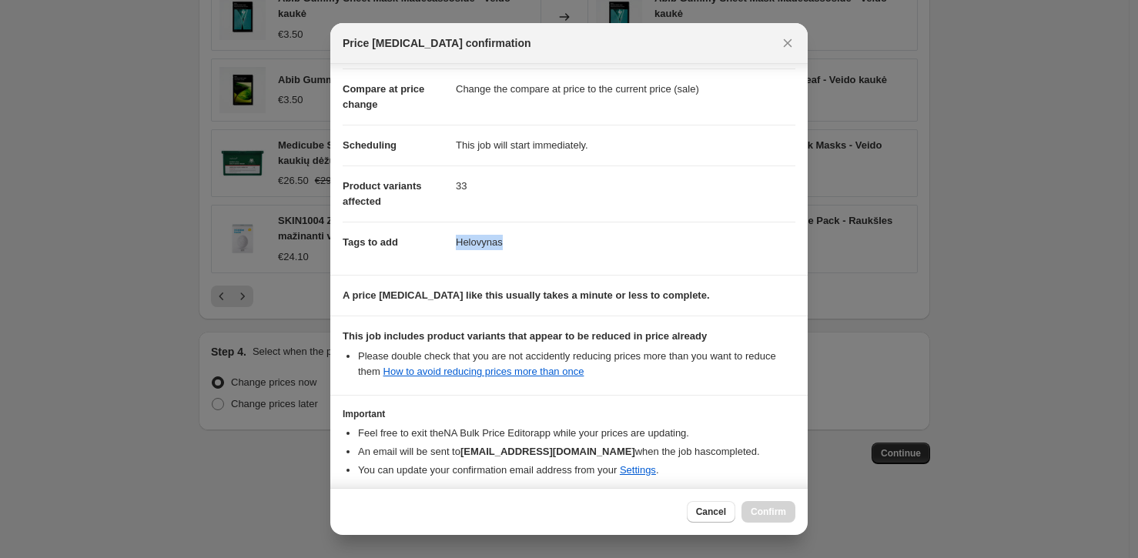
scroll to position [131, 0]
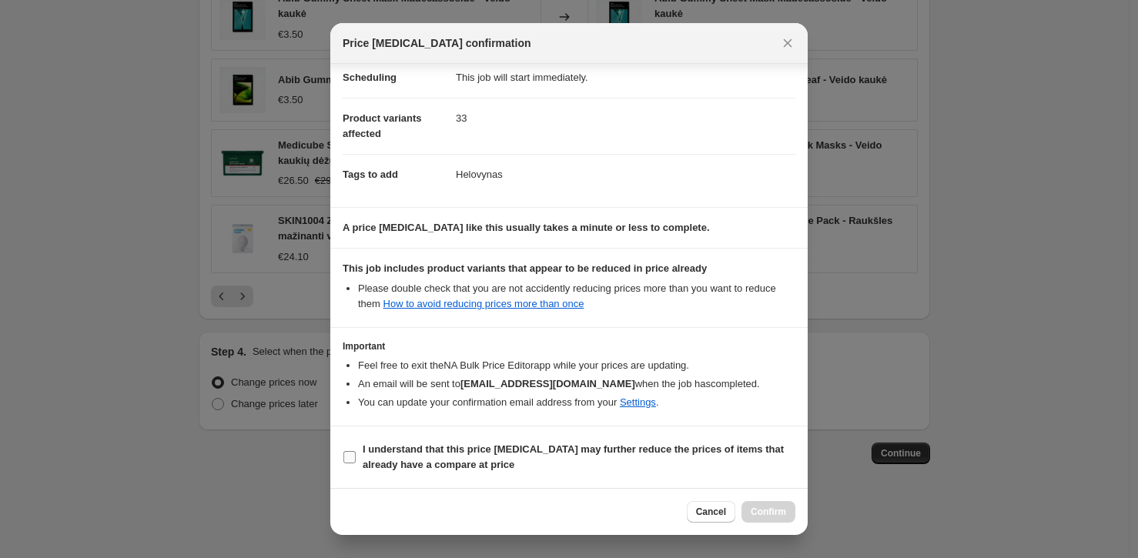
click at [656, 450] on b "I understand that this price change job may further reduce the prices of items …" at bounding box center [573, 456] width 421 height 27
click at [356, 451] on input "I understand that this price change job may further reduce the prices of items …" at bounding box center [349, 457] width 12 height 12
checkbox input "true"
click at [779, 514] on span "Confirm" at bounding box center [768, 512] width 35 height 12
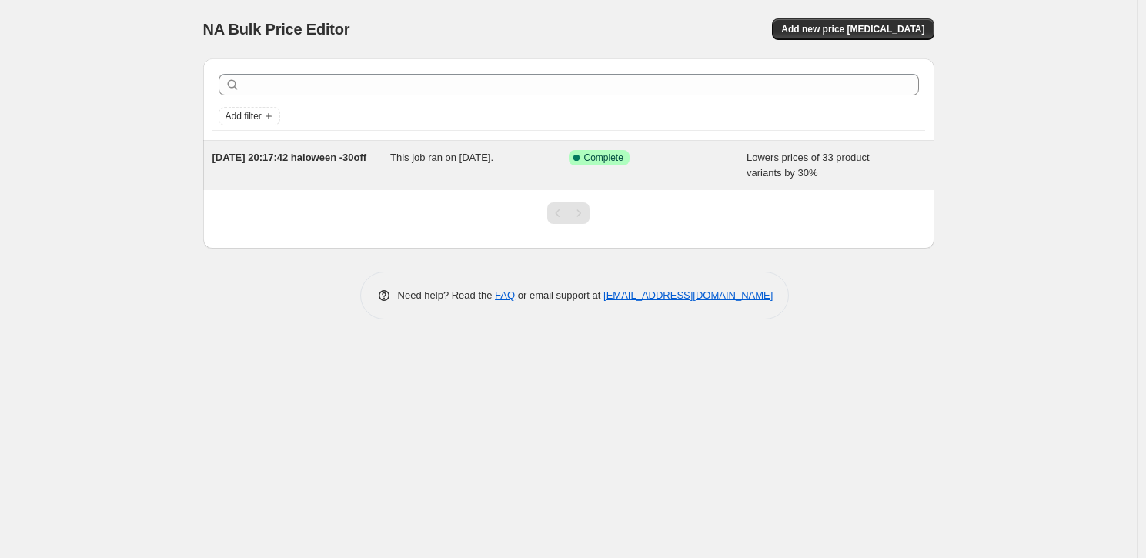
click at [319, 167] on div "[DATE] 20:17:42 haloween -30off" at bounding box center [302, 165] width 179 height 31
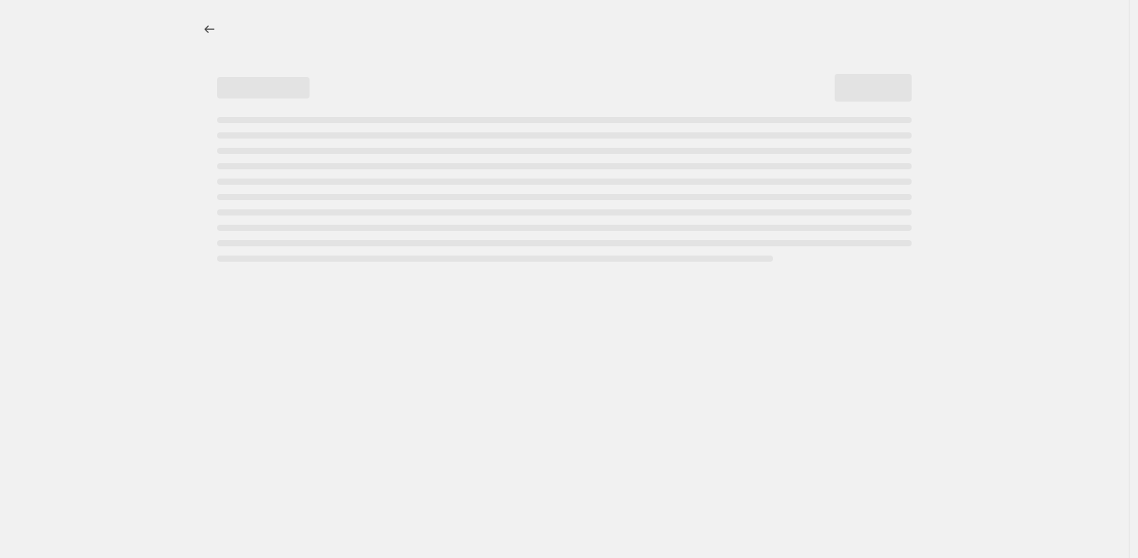
select select "percentage"
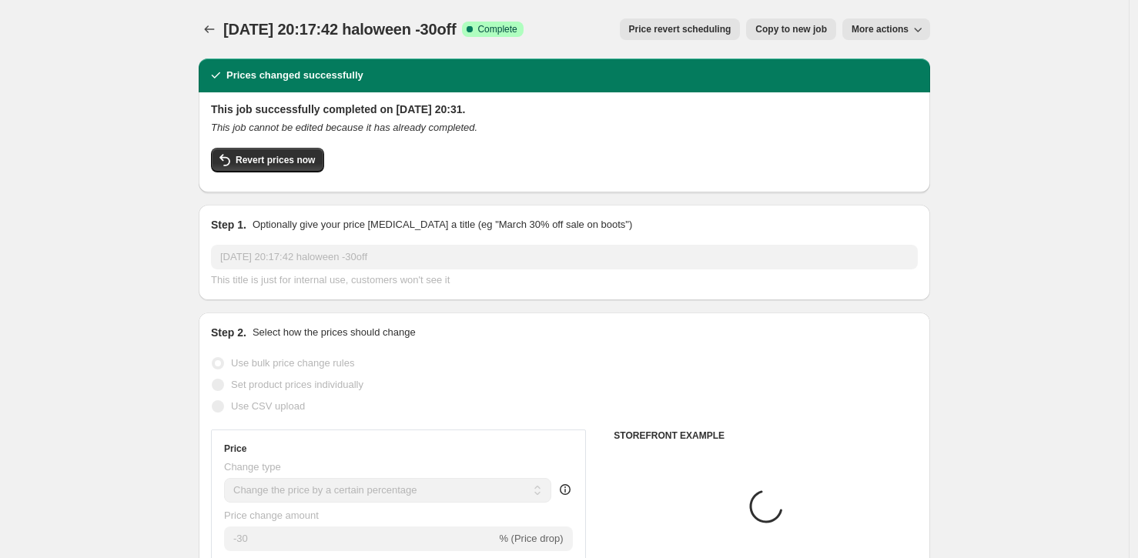
select select "collection"
click at [287, 162] on span "Revert prices now" at bounding box center [275, 160] width 79 height 12
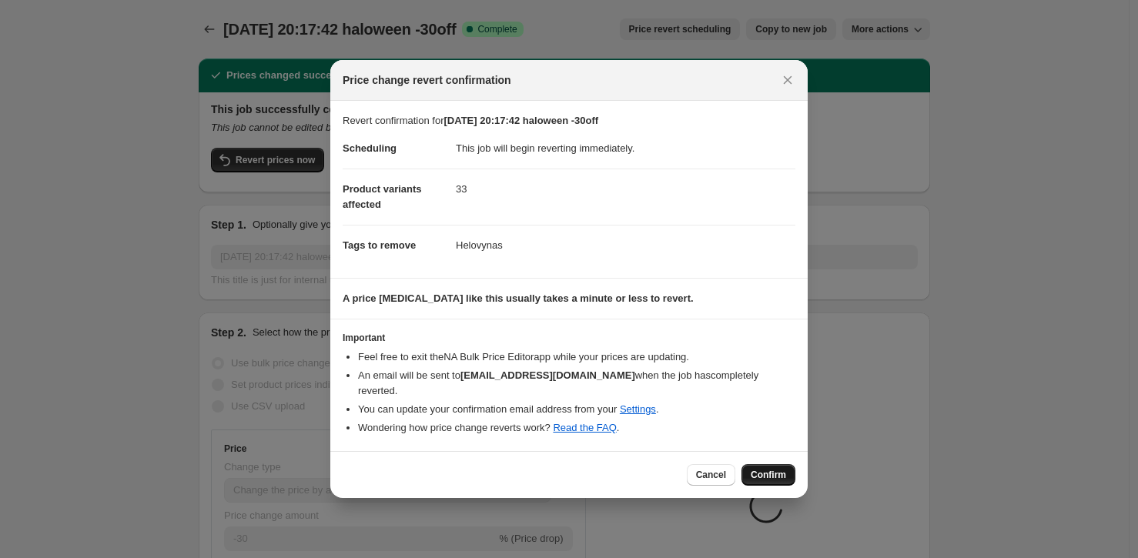
click at [782, 469] on span "Confirm" at bounding box center [768, 475] width 35 height 12
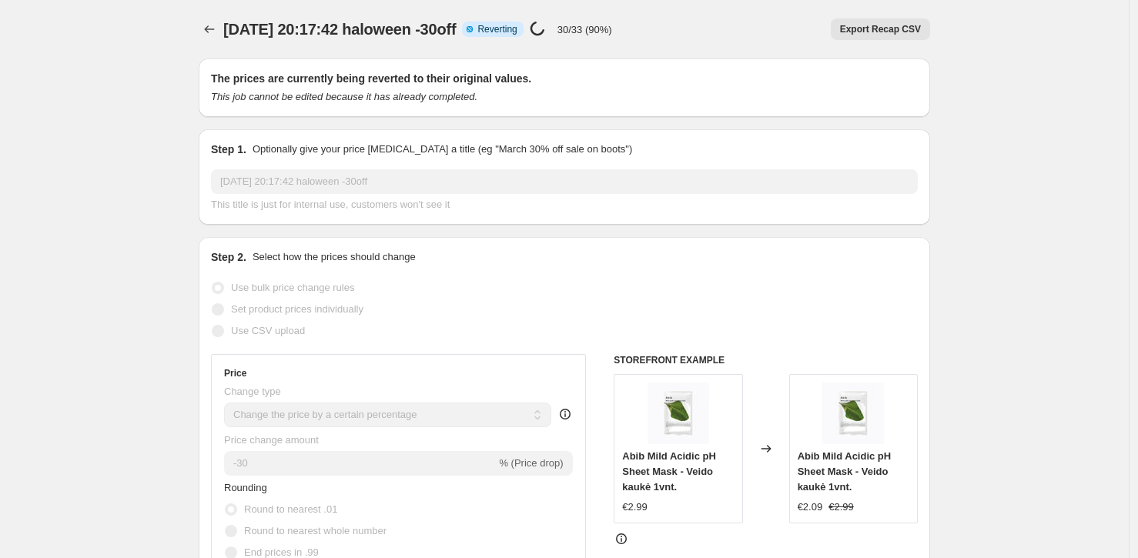
select select "percentage"
select select "collection"
